Goal: Information Seeking & Learning: Compare options

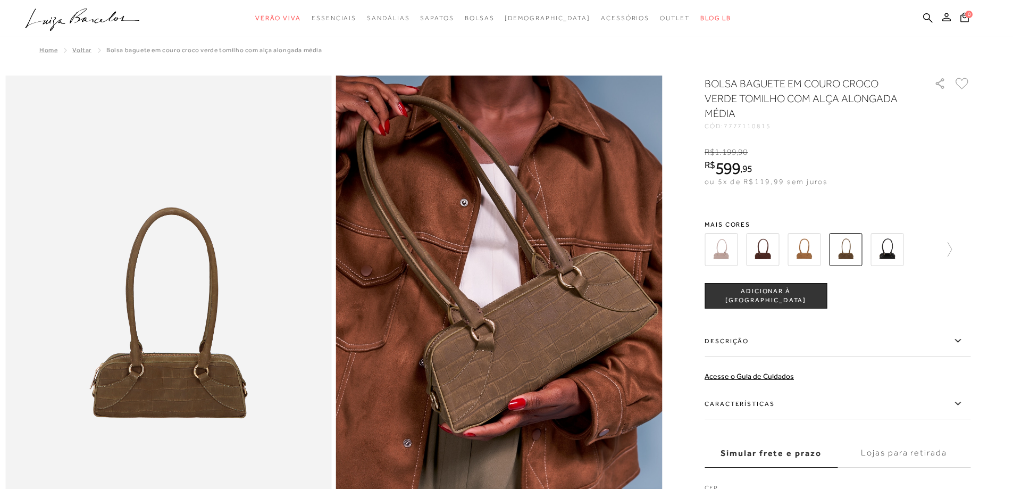
click at [893, 246] on img at bounding box center [887, 249] width 33 height 33
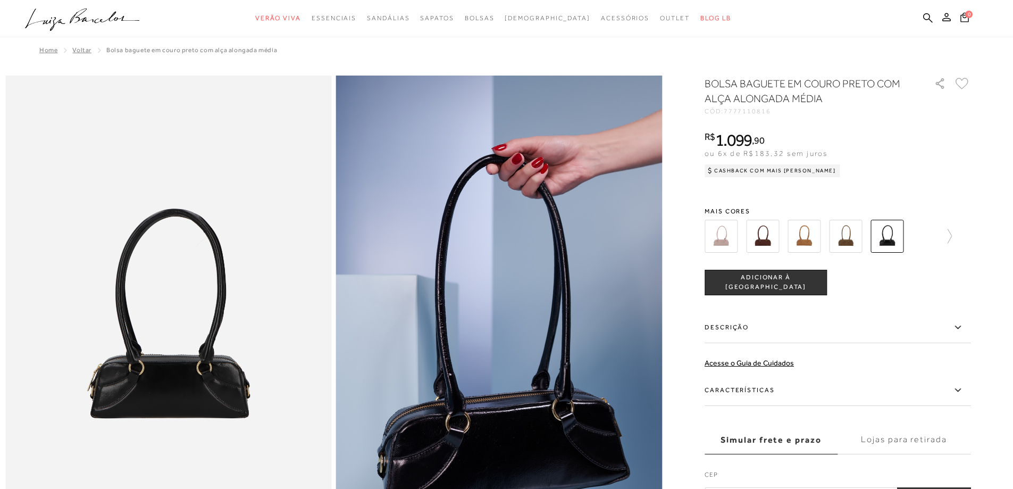
click at [802, 240] on img at bounding box center [804, 236] width 33 height 33
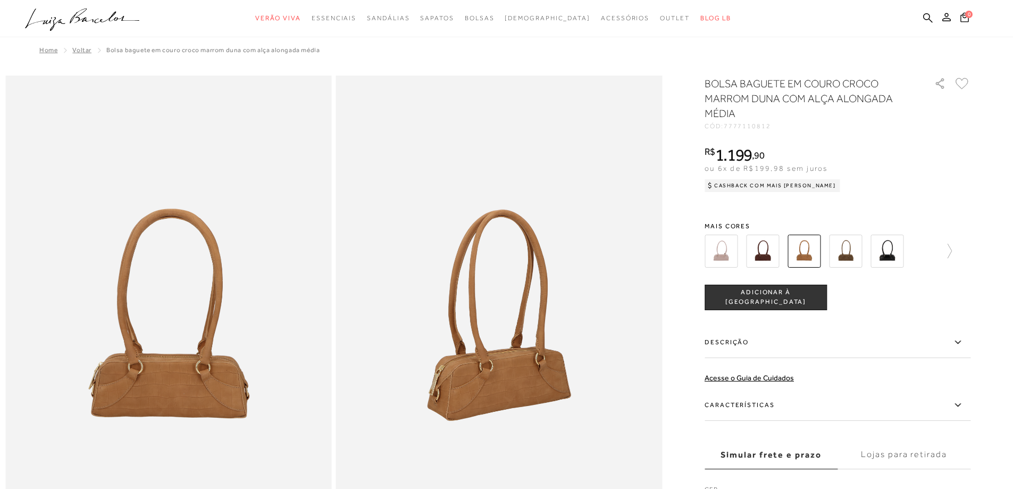
click at [771, 249] on img at bounding box center [762, 251] width 33 height 33
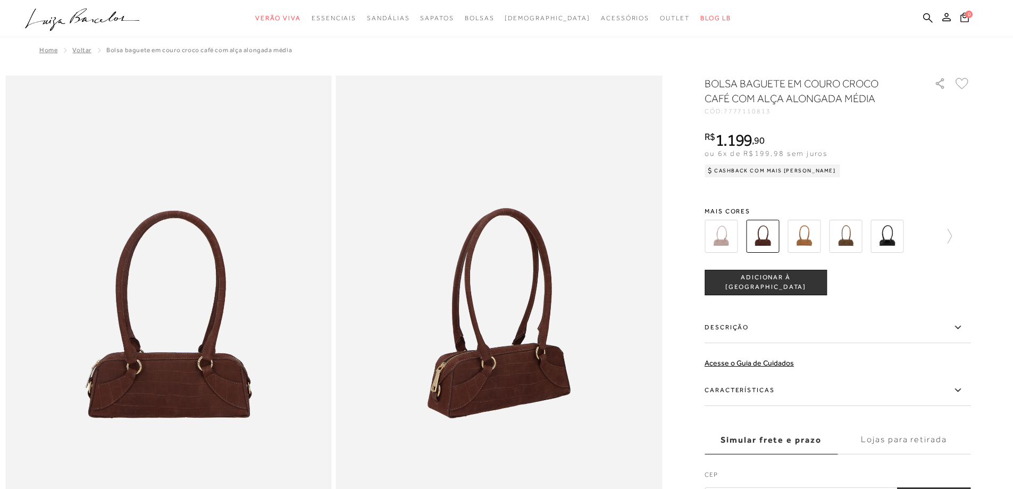
click at [731, 238] on img at bounding box center [721, 236] width 33 height 33
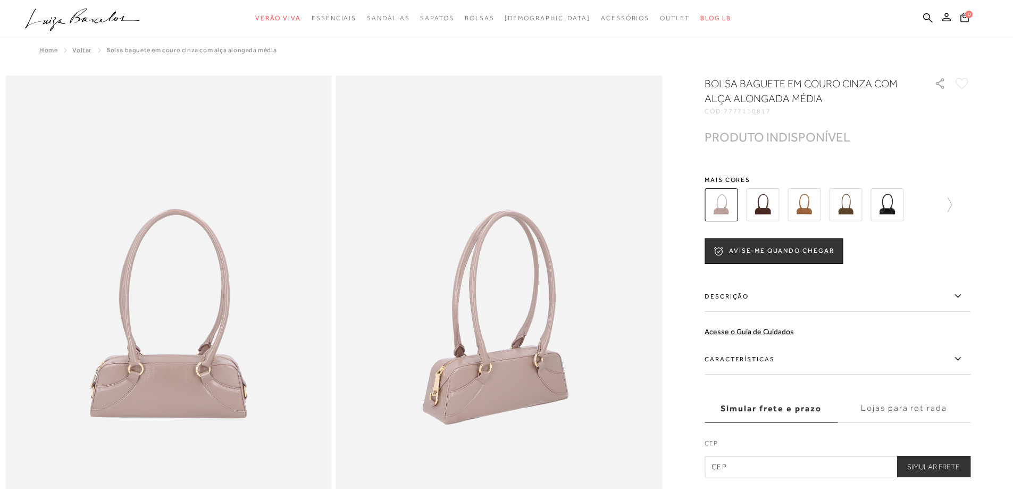
click at [956, 205] on div at bounding box center [838, 204] width 266 height 39
click at [952, 204] on icon at bounding box center [944, 204] width 15 height 15
click at [918, 205] on img at bounding box center [905, 204] width 33 height 33
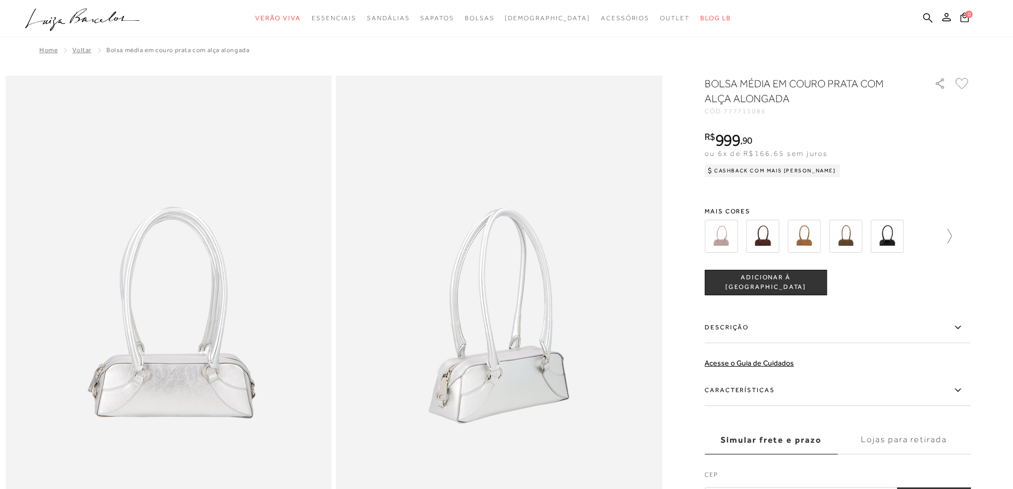
click at [952, 238] on icon at bounding box center [944, 236] width 15 height 15
click at [826, 244] on img at bounding box center [822, 236] width 33 height 33
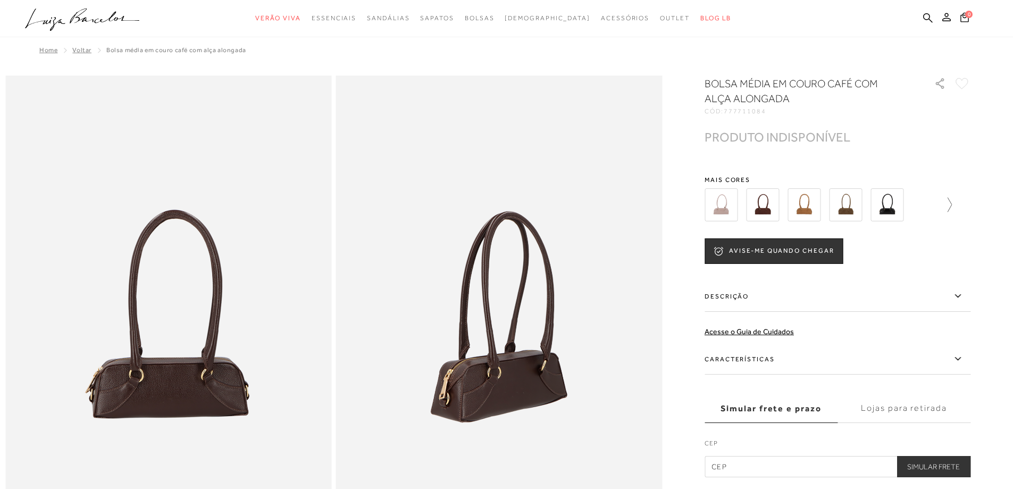
click at [950, 206] on icon at bounding box center [944, 204] width 15 height 15
click at [794, 206] on img at bounding box center [781, 204] width 33 height 33
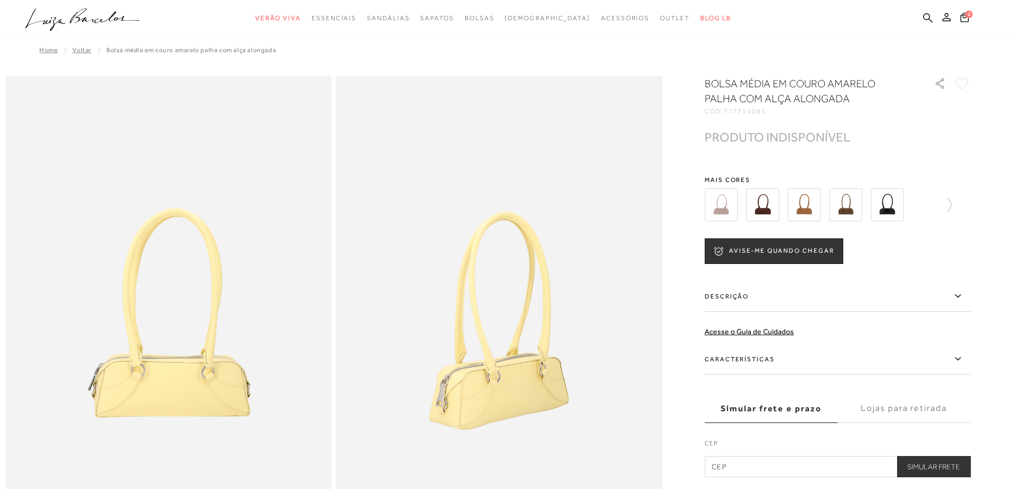
click at [762, 205] on img at bounding box center [762, 204] width 33 height 33
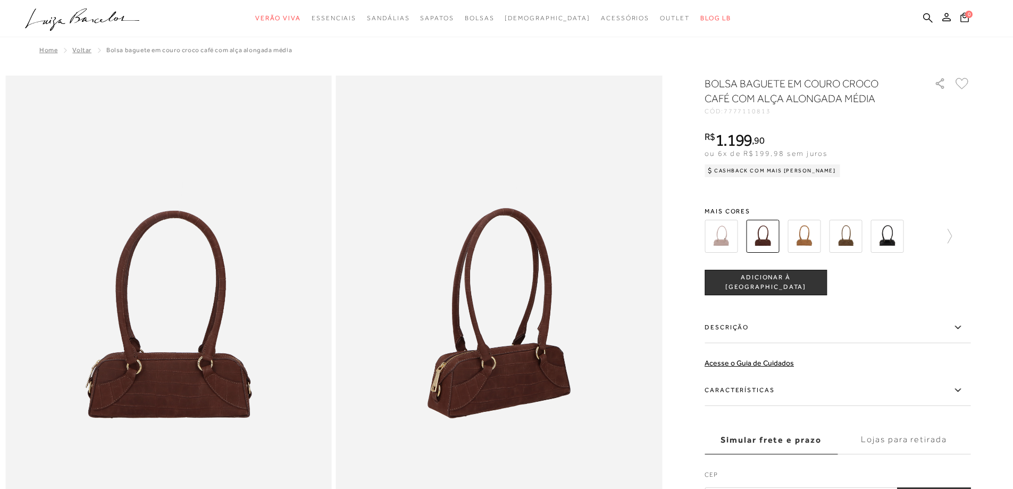
click at [807, 230] on img at bounding box center [804, 236] width 33 height 33
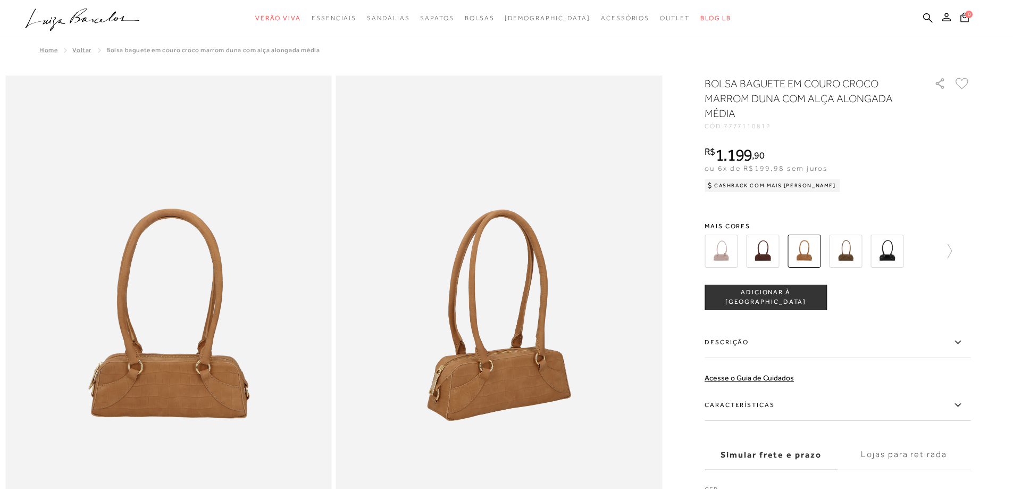
click at [853, 252] on img at bounding box center [845, 251] width 33 height 33
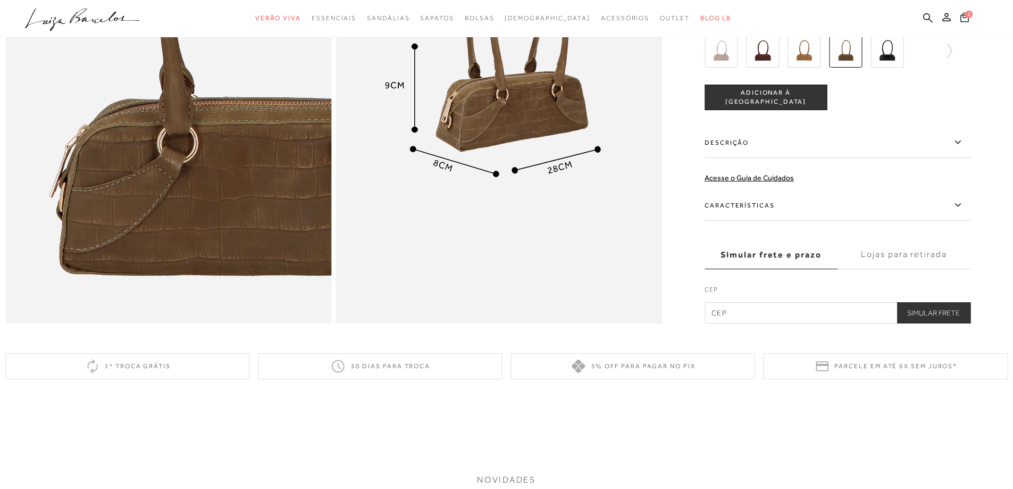
scroll to position [851, 0]
